Goal: Communication & Community: Answer question/provide support

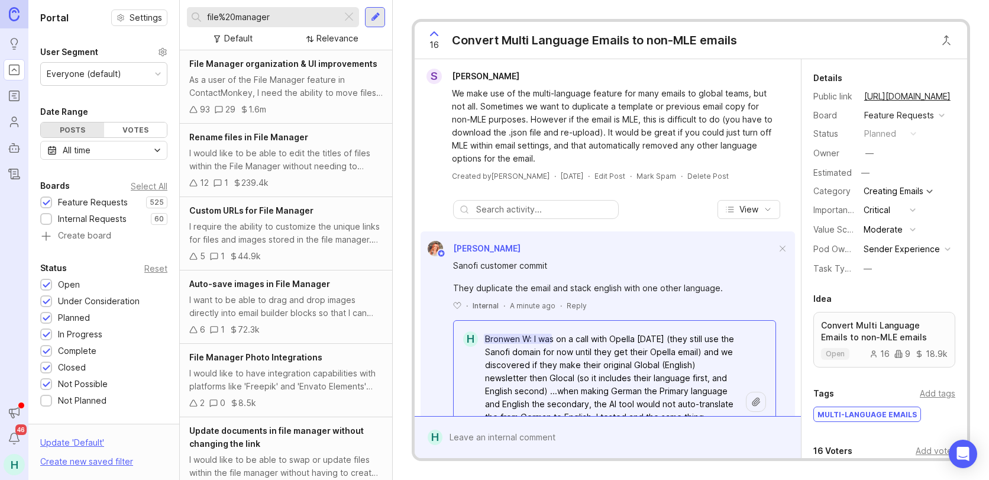
scroll to position [18, 0]
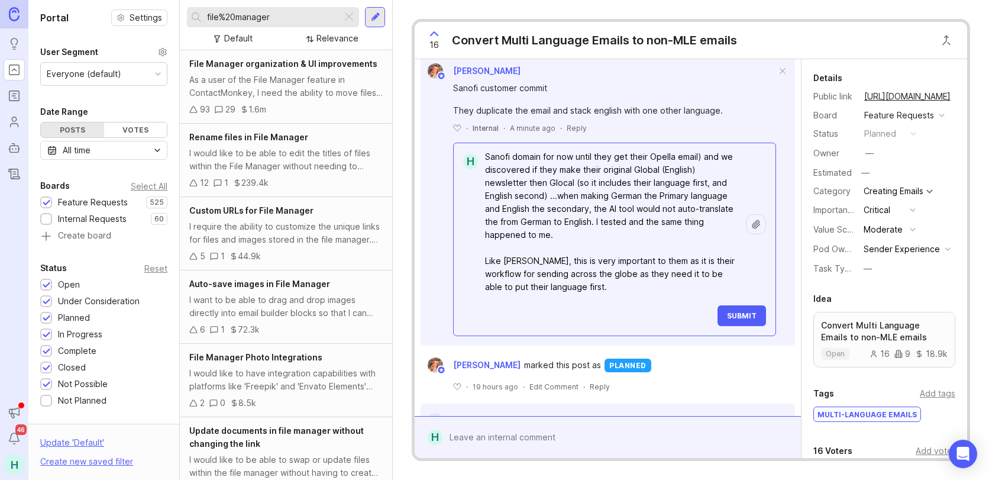
click at [642, 283] on textarea "Bronwen W: I was on a call with Opella yesterday (they still use the Sanofi dom…" at bounding box center [612, 215] width 268 height 166
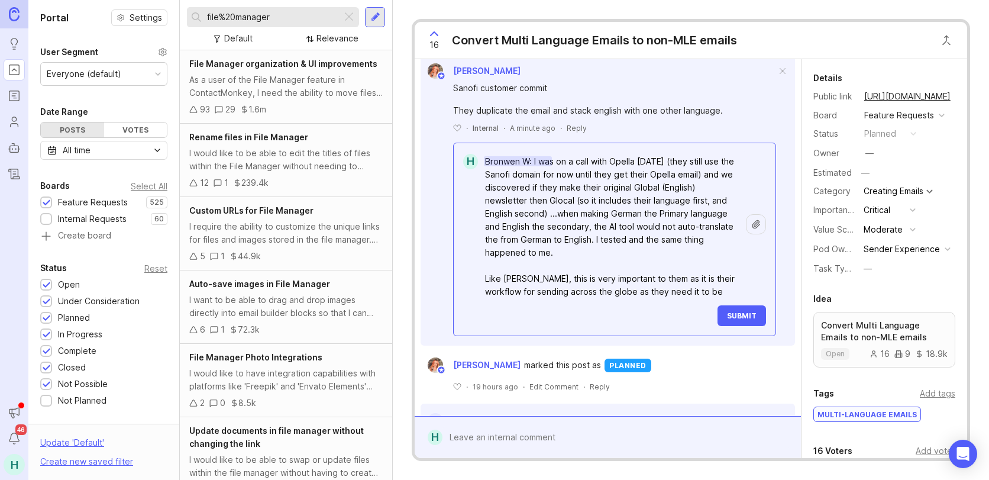
drag, startPoint x: 612, startPoint y: 292, endPoint x: 356, endPoint y: 91, distance: 325.2
click at [356, 91] on div "Portal Settings User Segment Everyone (default) Date Range Posts Votes All time…" at bounding box center [508, 240] width 960 height 480
click at [618, 208] on textarea "Bronwen W: I was on a call with Opella yesterday (they still use the Sanofi dom…" at bounding box center [612, 233] width 268 height 166
drag, startPoint x: 674, startPoint y: 160, endPoint x: 638, endPoint y: 162, distance: 36.7
click at [638, 162] on textarea "Bronwen W: I was on a call with Opella yesterday (they still use the Sanofi dom…" at bounding box center [612, 233] width 268 height 166
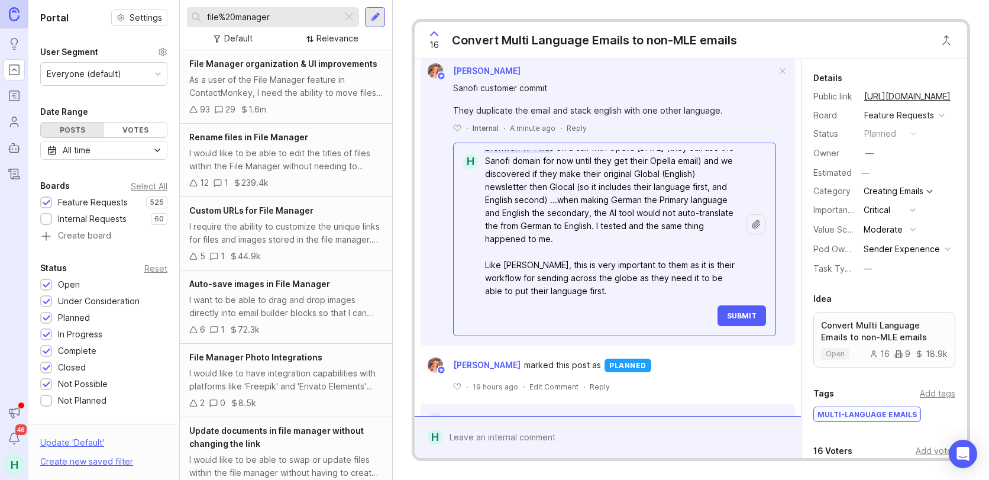
scroll to position [18, 0]
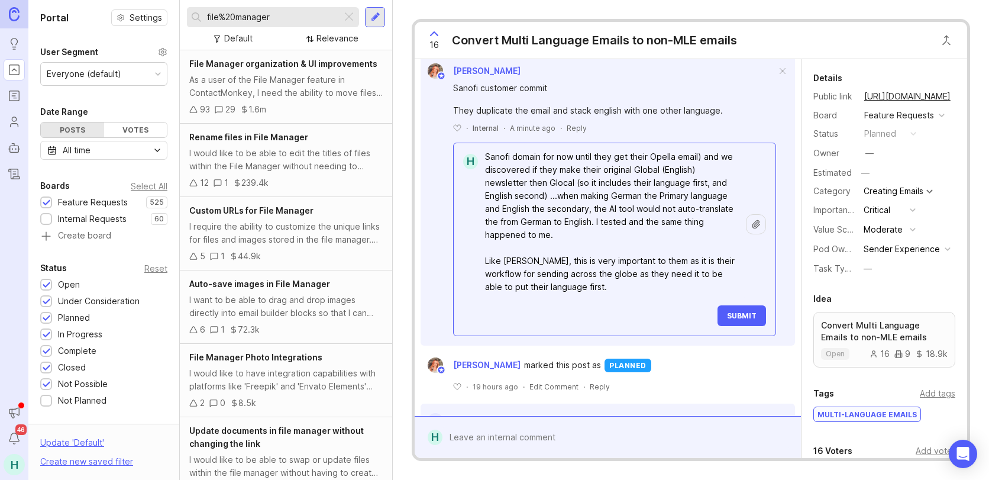
click at [630, 287] on textarea "Bronwen W: I was on a call with Opella today (they still use the Sanofi domain …" at bounding box center [612, 215] width 268 height 166
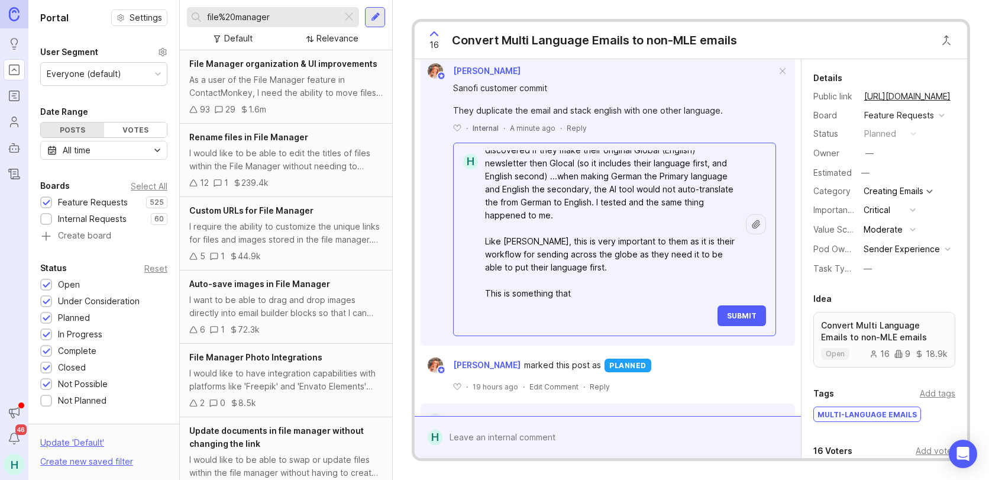
scroll to position [44, 0]
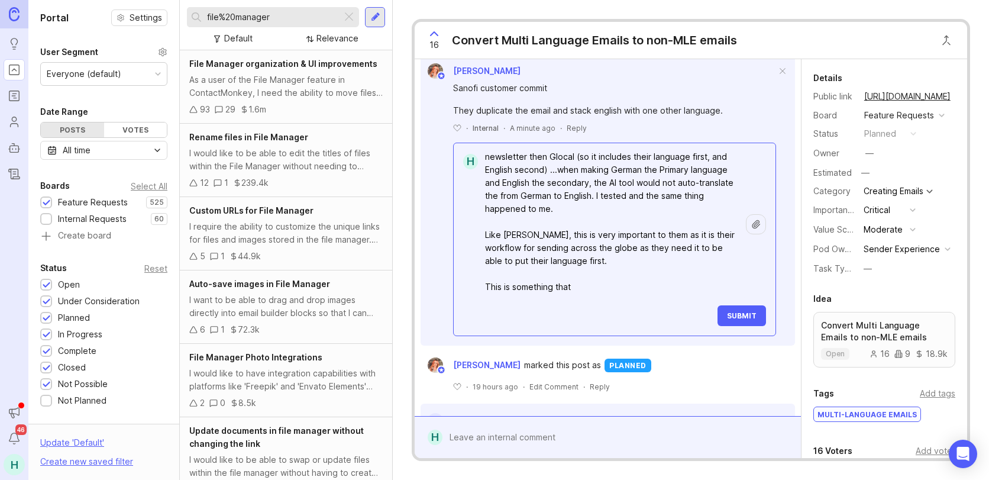
drag, startPoint x: 603, startPoint y: 294, endPoint x: 448, endPoint y: 277, distance: 156.4
click at [448, 277] on div "Sanofi customer commit They duplicate the email and stack english with one othe…" at bounding box center [607, 207] width 374 height 257
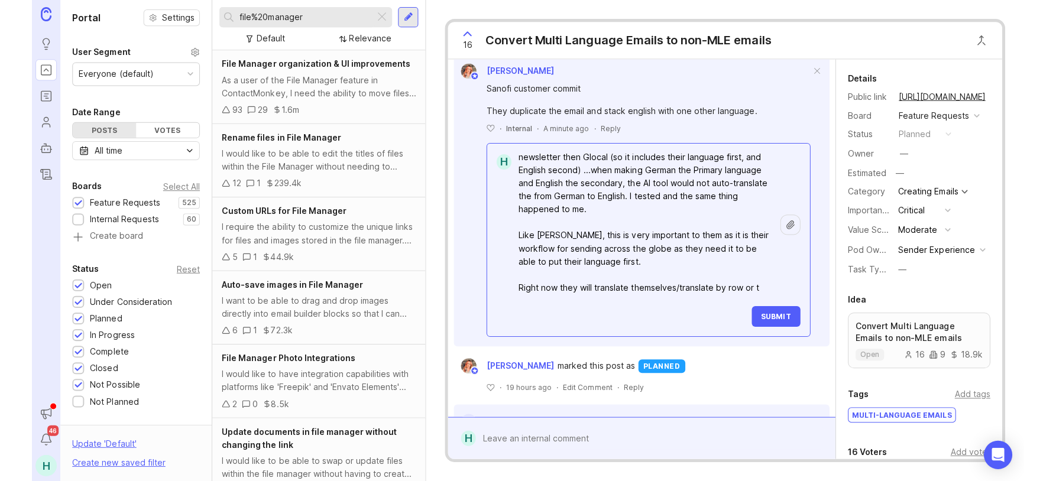
scroll to position [50, 0]
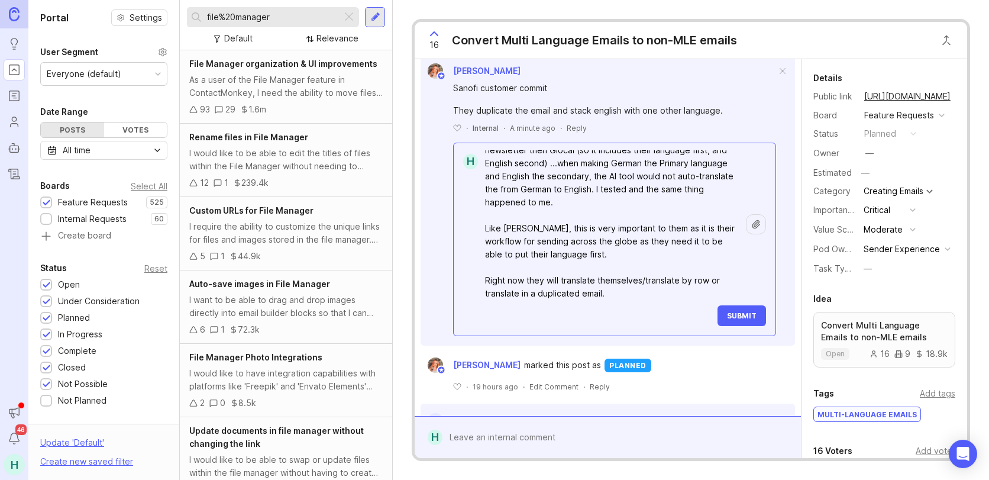
type textarea "Bronwen W: I was on a call with Opella today (they still use the Sanofi domain …"
click at [723, 301] on div "Bronwen W : I was on a call with Opella today (they still use the Sanofi domain…" at bounding box center [622, 238] width 288 height 176
click at [724, 309] on button "Submit" at bounding box center [741, 315] width 48 height 21
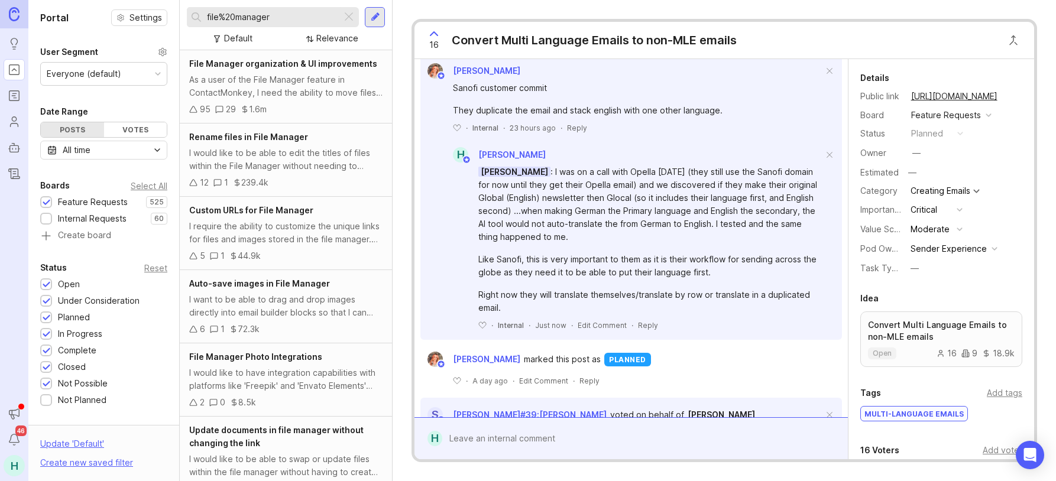
scroll to position [105, 0]
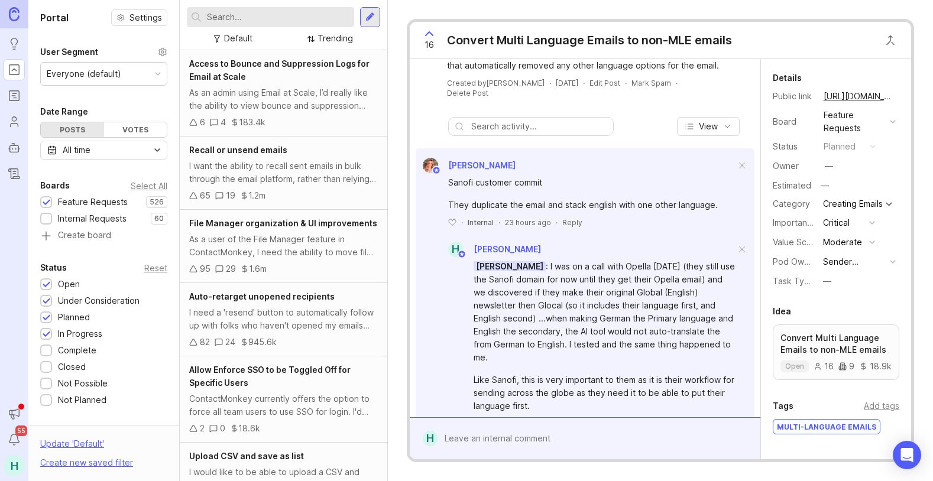
scroll to position [237, 0]
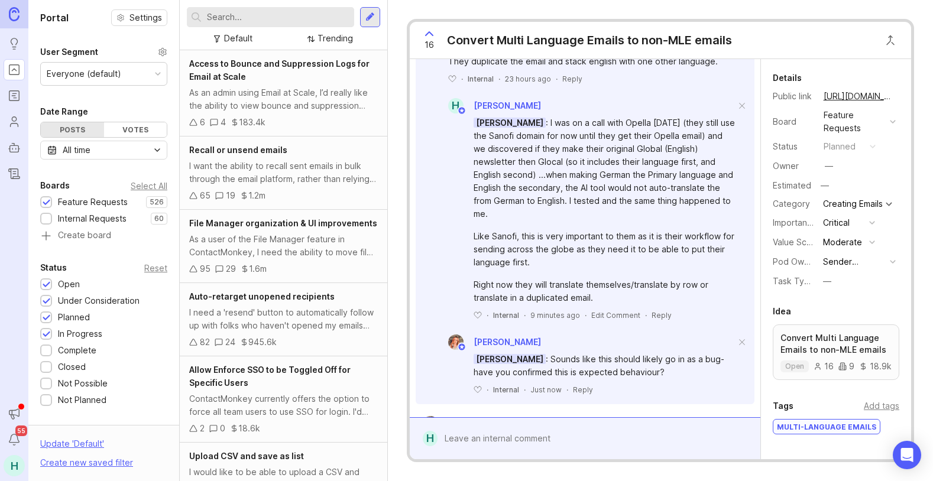
click at [645, 379] on div "[PERSON_NAME] : Sounds like this should likely go in as a bug- have you confirm…" at bounding box center [605, 366] width 262 height 26
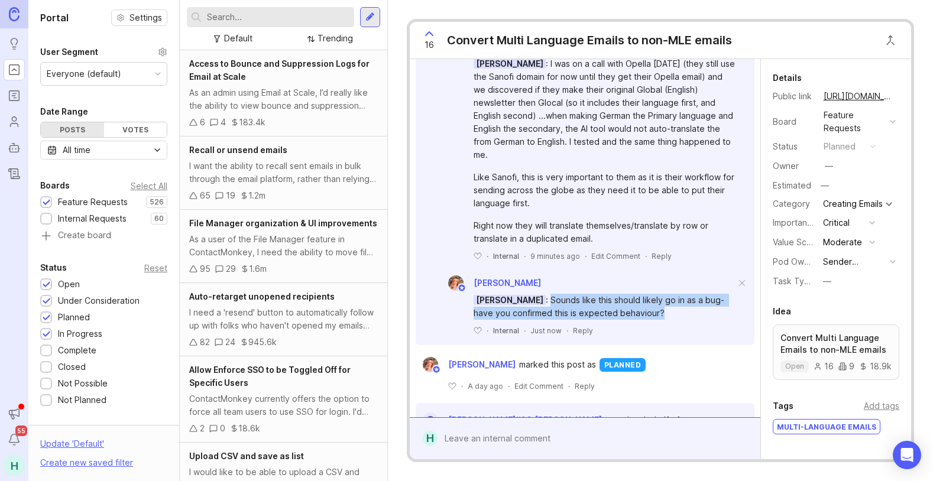
drag, startPoint x: 659, startPoint y: 325, endPoint x: 528, endPoint y: 313, distance: 131.3
click at [528, 313] on div "[PERSON_NAME] : Sounds like this should likely go in as a bug- have you confirm…" at bounding box center [605, 307] width 262 height 26
copy div "Sounds like this should likely go in as a bug- have you confirmed this is expec…"
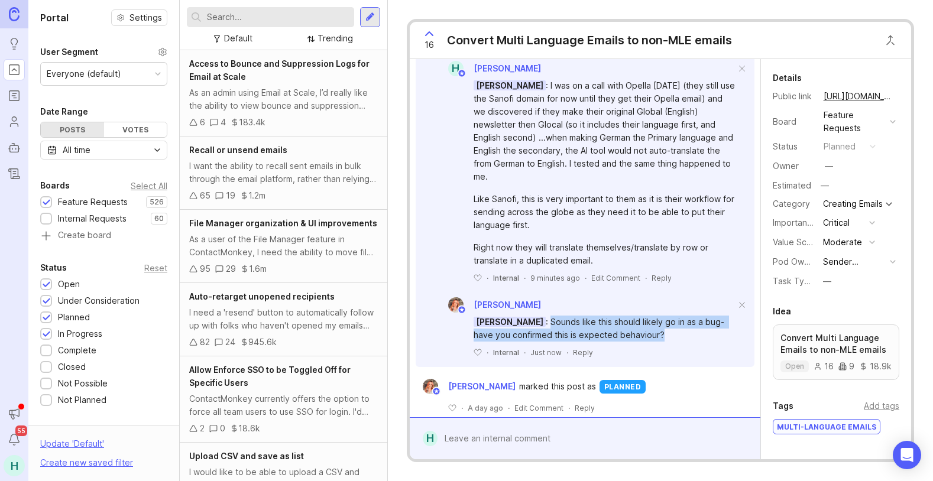
scroll to position [237, 0]
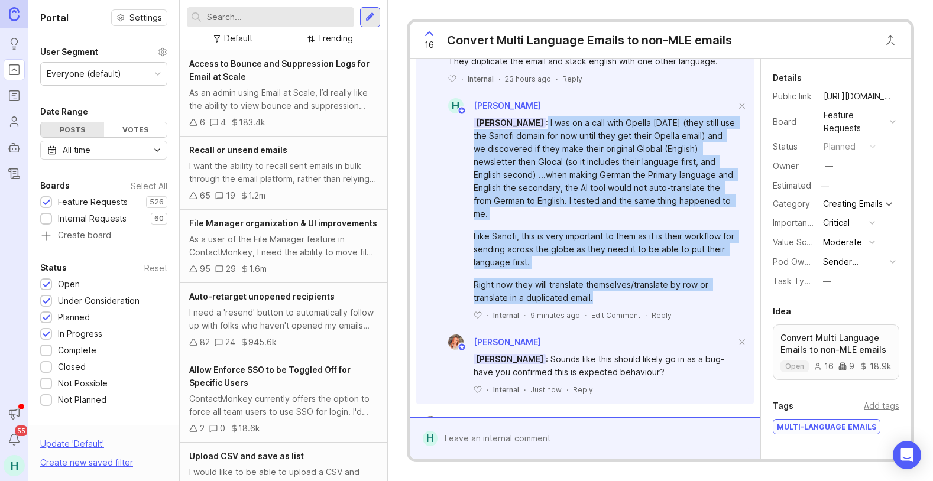
drag, startPoint x: 601, startPoint y: 311, endPoint x: 528, endPoint y: 135, distance: 190.9
click at [528, 135] on div "Bronwen W : I was on a call with Opella [DATE] (they still use the Sanofi domai…" at bounding box center [605, 211] width 262 height 188
copy div "I was on a call with Opella [DATE] (they still use the Sanofi domain for now un…"
